Goal: Transaction & Acquisition: Purchase product/service

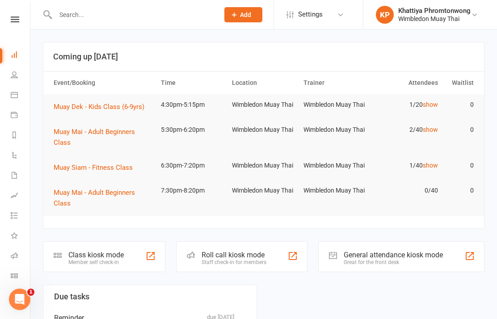
click at [13, 276] on icon at bounding box center [14, 275] width 7 height 7
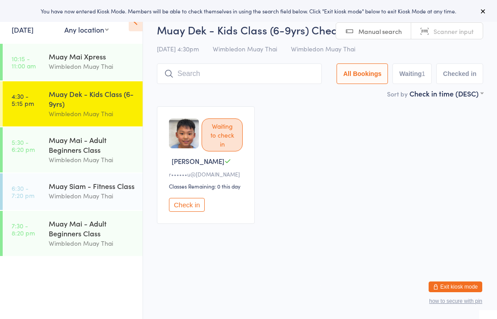
click at [298, 75] on input "search" at bounding box center [239, 73] width 165 height 21
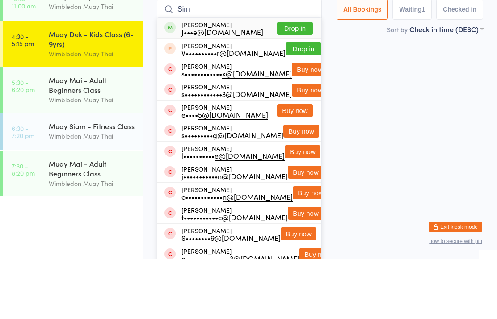
type input "Sim"
click at [302, 82] on button "Drop in" at bounding box center [295, 88] width 36 height 13
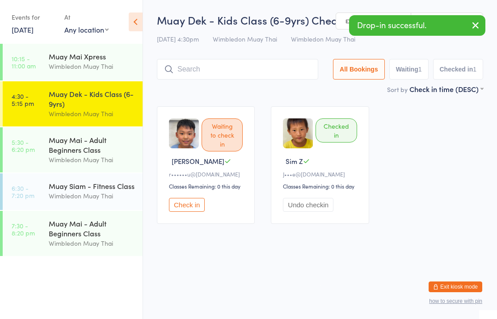
click at [89, 147] on div "Muay Mai - Adult Beginners Class" at bounding box center [92, 145] width 86 height 20
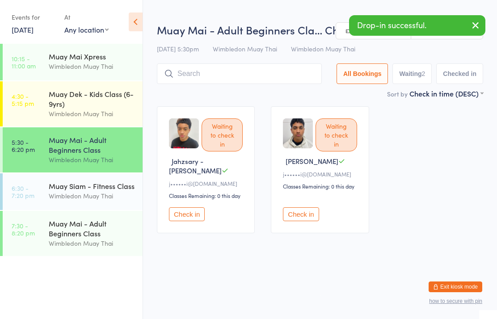
click at [102, 196] on div "Wimbledon Muay Thai" at bounding box center [92, 196] width 86 height 10
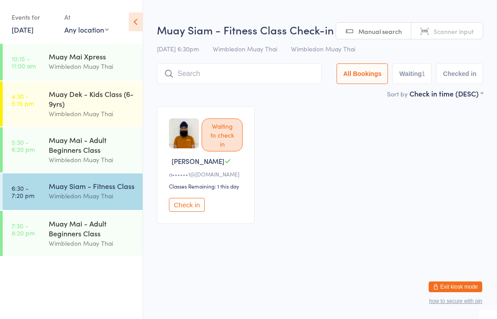
click at [113, 238] on div "Muay Mai - Adult Beginners Class" at bounding box center [92, 229] width 86 height 20
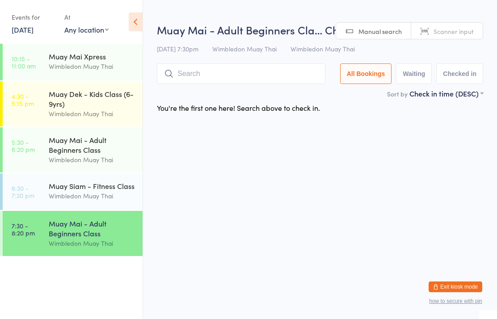
click at [93, 88] on div "Muay Dek - Kids Class (6-9yrs) Wimbledon Muay Thai" at bounding box center [96, 103] width 94 height 45
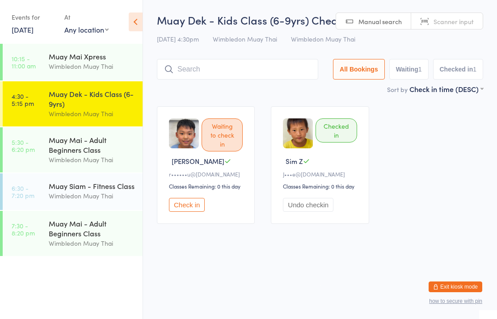
click at [84, 151] on div "Muay Mai - Adult Beginners Class" at bounding box center [92, 145] width 86 height 20
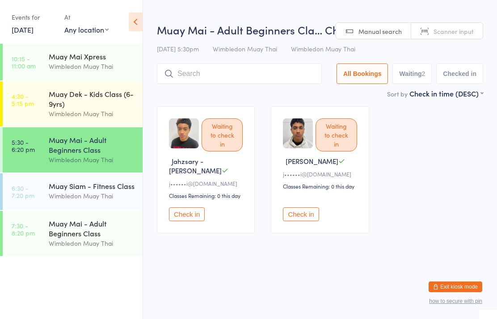
click at [87, 232] on div "Muay Mai - Adult Beginners Class" at bounding box center [92, 229] width 86 height 20
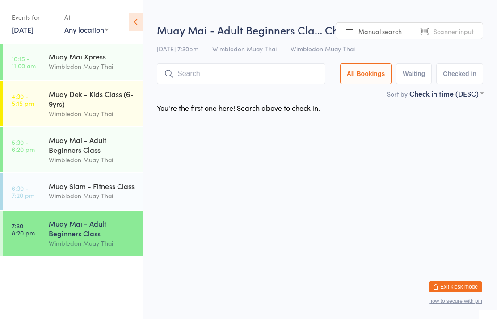
click at [99, 200] on div "Wimbledon Muay Thai" at bounding box center [92, 196] width 86 height 10
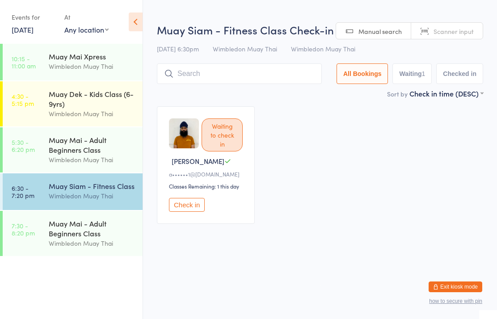
click at [96, 155] on div "Muay Mai - Adult Beginners Class" at bounding box center [92, 145] width 86 height 20
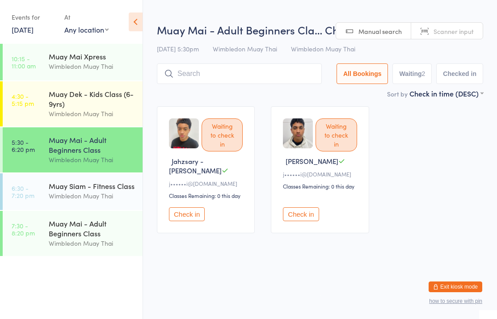
click at [96, 103] on div "Muay Dek - Kids Class (6-9yrs)" at bounding box center [92, 99] width 86 height 20
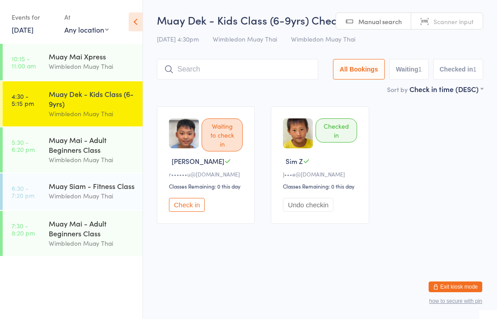
click at [188, 80] on input "search" at bounding box center [237, 69] width 161 height 21
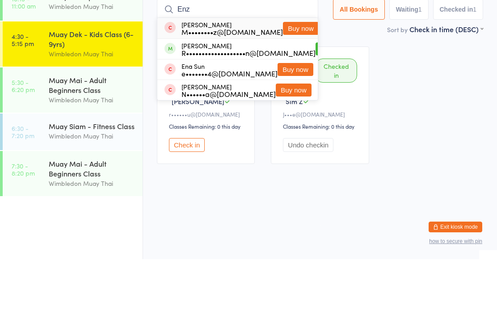
type input "Enze"
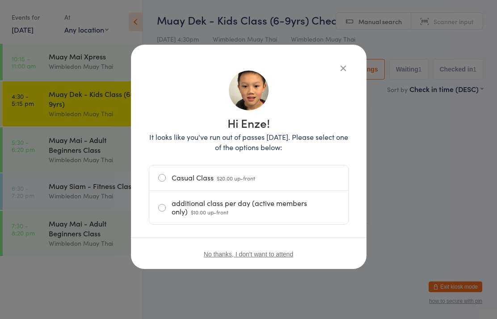
click at [292, 178] on label "Casual Class $20.00 up-front" at bounding box center [248, 177] width 181 height 25
click at [0, 0] on input "Casual Class $20.00 up-front" at bounding box center [0, 0] width 0 height 0
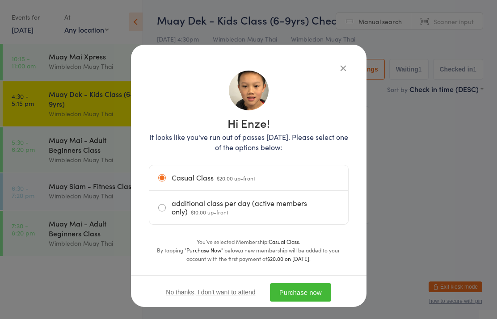
click at [307, 295] on button "Purchase now" at bounding box center [300, 292] width 61 height 18
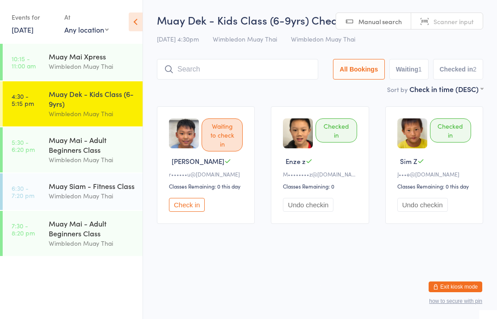
click at [44, 136] on link "5:30 - 6:20 pm Muay Mai - Adult Beginners Class Wimbledon Muay Thai" at bounding box center [73, 149] width 140 height 45
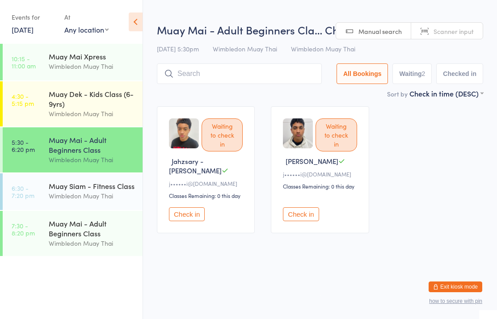
click at [39, 189] on link "6:30 - 7:20 pm Muay Siam - Fitness Class Wimbledon Muay Thai" at bounding box center [73, 191] width 140 height 37
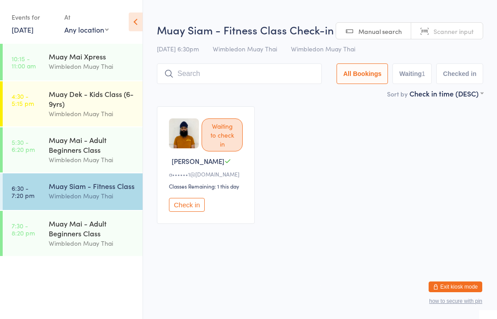
click at [45, 232] on link "7:30 - 8:20 pm Muay Mai - Adult Beginners Class Wimbledon Muay Thai" at bounding box center [73, 233] width 140 height 45
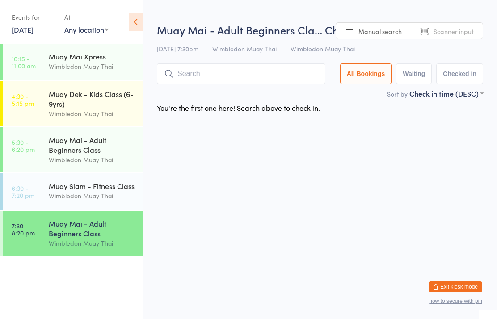
click at [44, 100] on link "4:30 - 5:15 pm Muay Dek - Kids Class (6-9yrs) Wimbledon Muay Thai" at bounding box center [73, 103] width 140 height 45
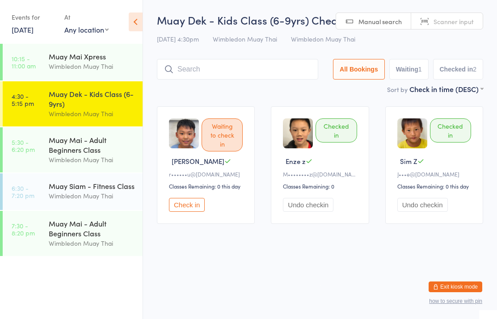
click at [240, 54] on div "Muay Dek - Kids Class (6-9yrs) Check-in 11 Sep 4:30pm Wimbledon Muay Thai Wimbl…" at bounding box center [320, 49] width 326 height 72
click at [237, 71] on input "search" at bounding box center [237, 69] width 161 height 21
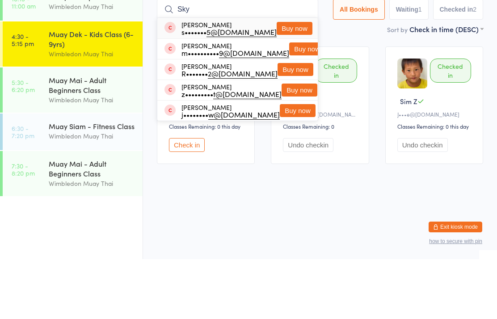
type input "Sky"
click at [297, 102] on button "Buy now" at bounding box center [307, 108] width 36 height 13
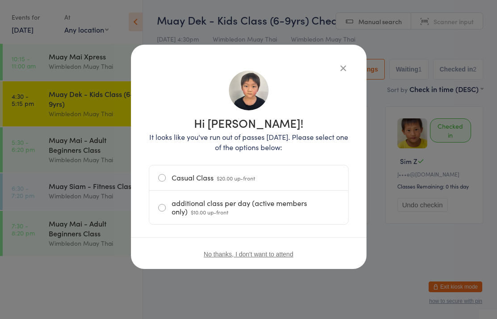
click at [228, 176] on span "$20.00 up-front" at bounding box center [236, 178] width 38 height 8
click at [0, 0] on input "Casual Class $20.00 up-front" at bounding box center [0, 0] width 0 height 0
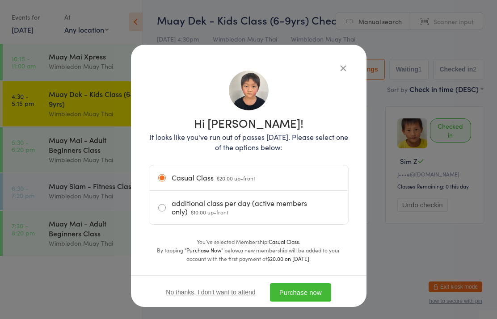
click at [316, 290] on button "Purchase now" at bounding box center [300, 292] width 61 height 18
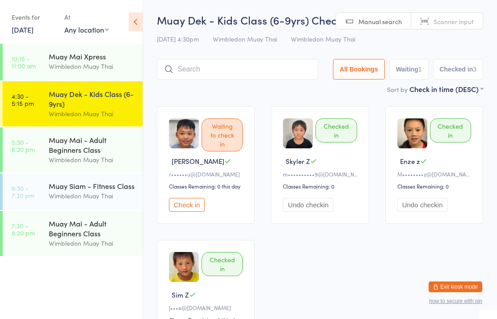
click at [283, 71] on input "search" at bounding box center [237, 69] width 161 height 21
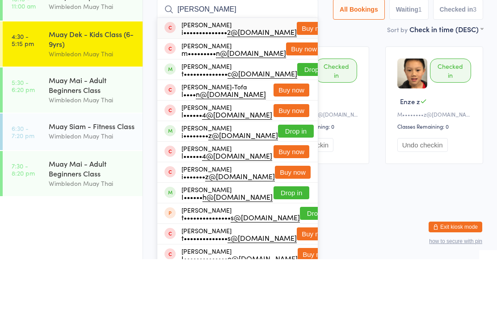
type input "Isabella"
click at [300, 123] on button "Drop in" at bounding box center [315, 129] width 36 height 13
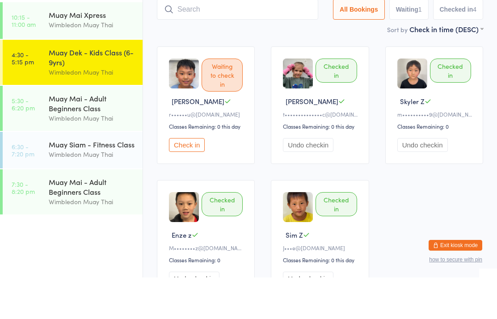
scroll to position [18, 0]
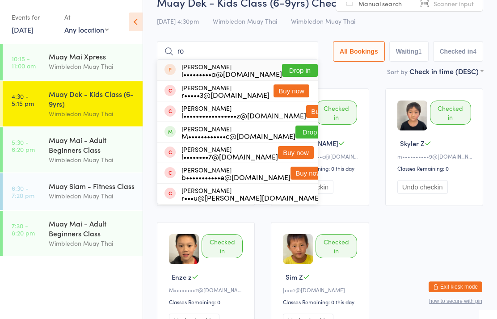
type input "r"
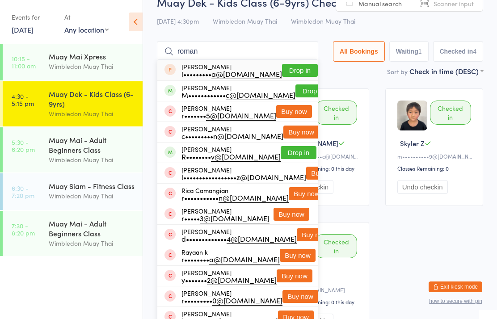
type input "roman"
click at [295, 88] on button "Drop in" at bounding box center [313, 90] width 36 height 13
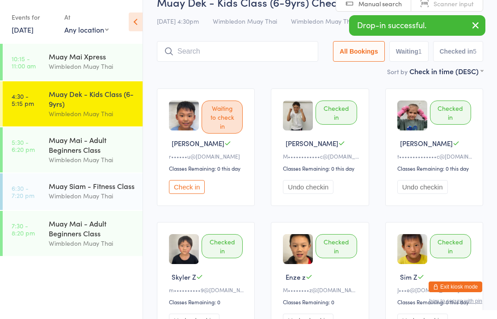
click at [206, 58] on input "search" at bounding box center [237, 51] width 161 height 21
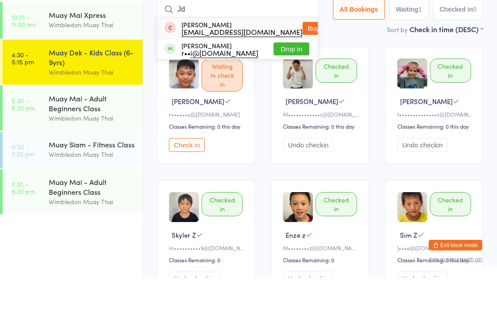
click at [310, 101] on img at bounding box center [298, 116] width 30 height 30
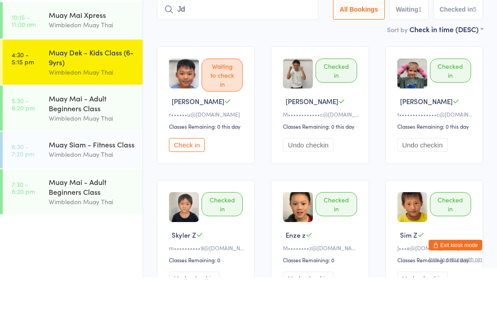
scroll to position [60, 0]
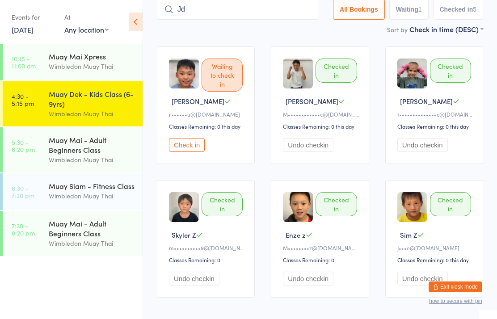
click at [269, 5] on input "Jd" at bounding box center [237, 9] width 161 height 21
click at [220, 5] on input "Jd" at bounding box center [237, 9] width 161 height 21
click at [238, 14] on input "Jd" at bounding box center [237, 9] width 161 height 21
type input "J"
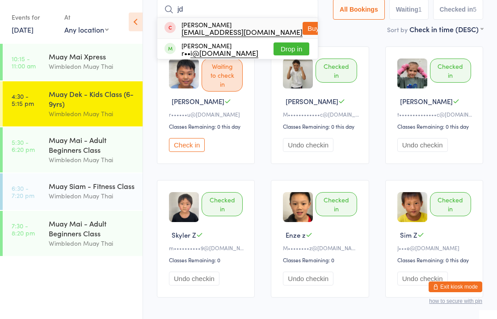
type input "jd"
click at [299, 49] on button "Drop in" at bounding box center [291, 48] width 36 height 13
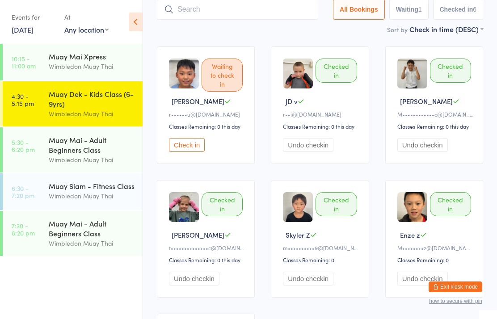
click at [237, 7] on input "search" at bounding box center [237, 9] width 161 height 21
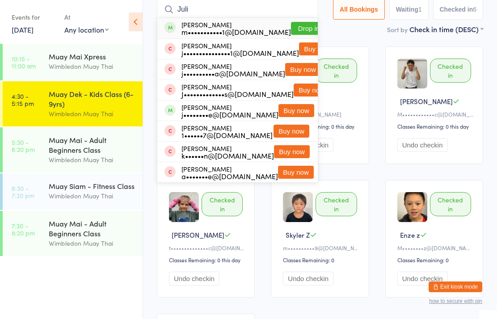
type input "Juli"
click at [291, 26] on button "Drop in" at bounding box center [309, 28] width 36 height 13
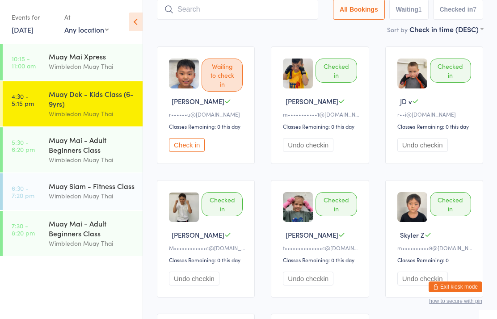
click at [247, 8] on input "search" at bounding box center [237, 9] width 161 height 21
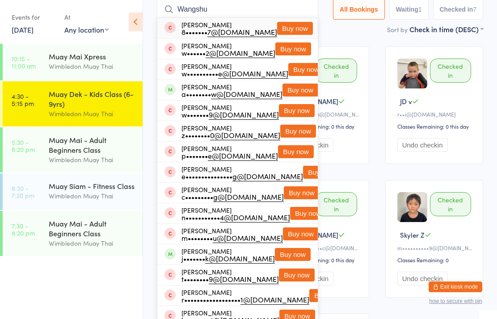
type input "Wangshu"
click at [297, 30] on button "Buy now" at bounding box center [295, 28] width 36 height 13
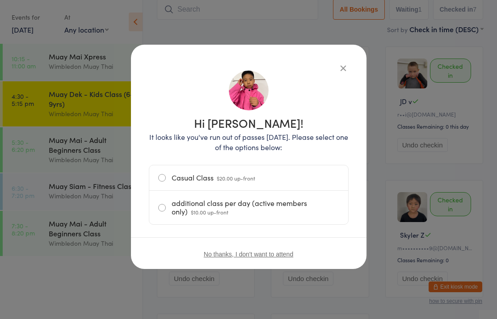
click at [307, 174] on label "Casual Class $20.00 up-front" at bounding box center [248, 177] width 181 height 25
click at [0, 0] on input "Casual Class $20.00 up-front" at bounding box center [0, 0] width 0 height 0
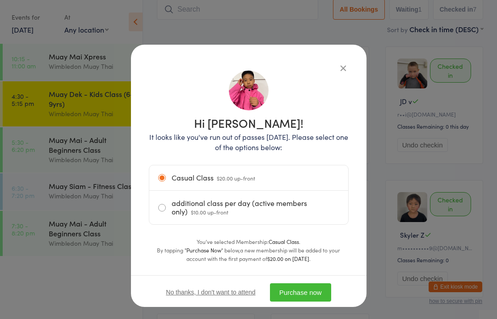
click at [316, 288] on button "Purchase now" at bounding box center [300, 292] width 61 height 18
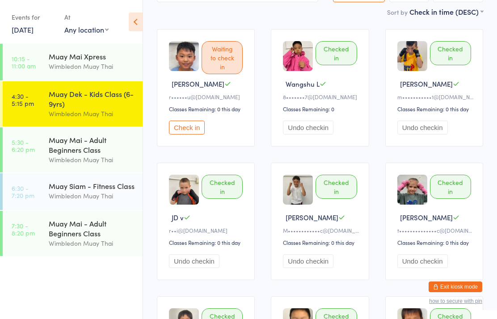
scroll to position [0, 0]
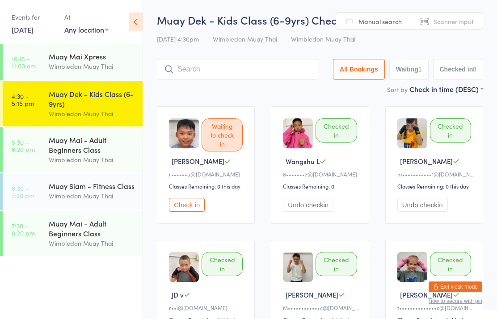
click at [252, 67] on input "search" at bounding box center [237, 69] width 161 height 21
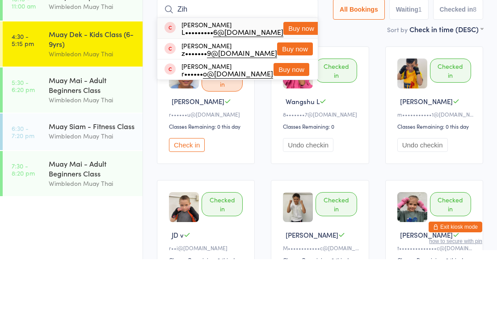
type input "Zih"
click at [294, 82] on button "Buy now" at bounding box center [301, 88] width 36 height 13
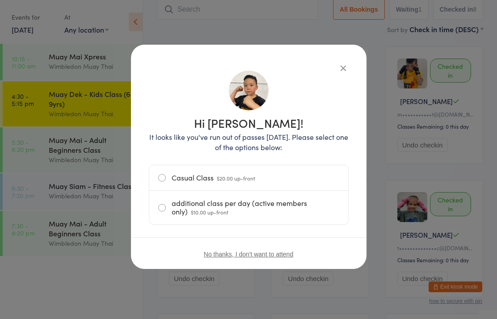
click at [248, 177] on span "$20.00 up-front" at bounding box center [236, 178] width 38 height 8
click at [0, 0] on input "Casual Class $20.00 up-front" at bounding box center [0, 0] width 0 height 0
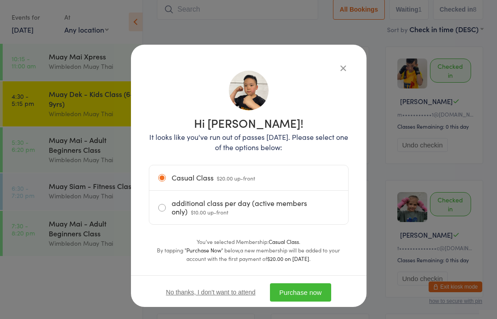
click at [295, 281] on div "No thanks, I don't want to attend Purchase now" at bounding box center [249, 292] width 236 height 34
click at [303, 297] on button "Purchase now" at bounding box center [300, 292] width 61 height 18
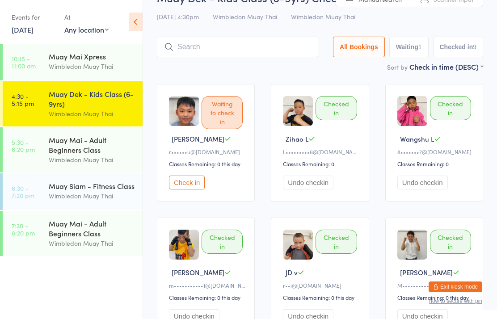
scroll to position [22, 0]
